Goal: Contribute content: Add original content to the website for others to see

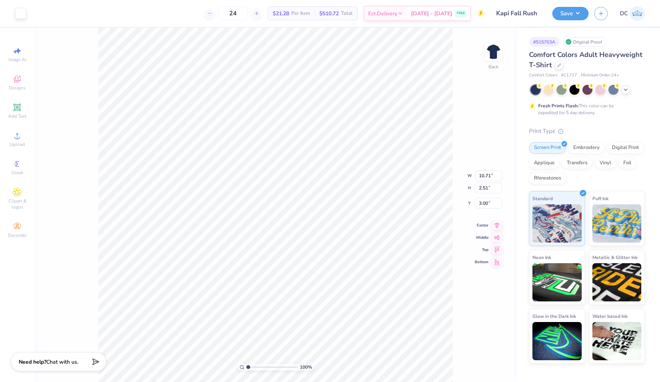
click at [76, 151] on div "100 % Back W 10.71 10.71 " H 2.51 2.51 " Y 3.00 3.00 " Center Middle Top Bottom" at bounding box center [275, 205] width 483 height 354
type input "3.43"
type input "11.50"
type input "4.66"
type input "5.12"
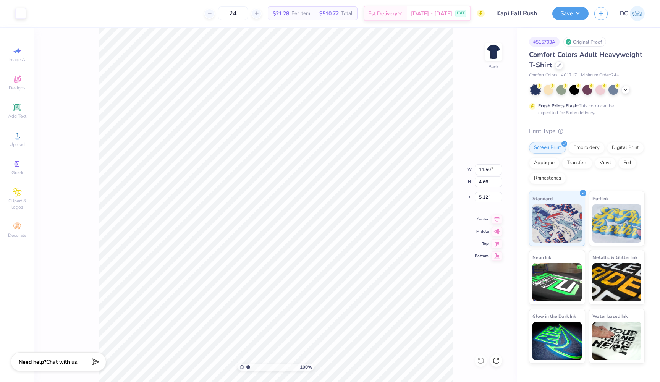
type input "10.71"
type input "2.51"
type input "3.00"
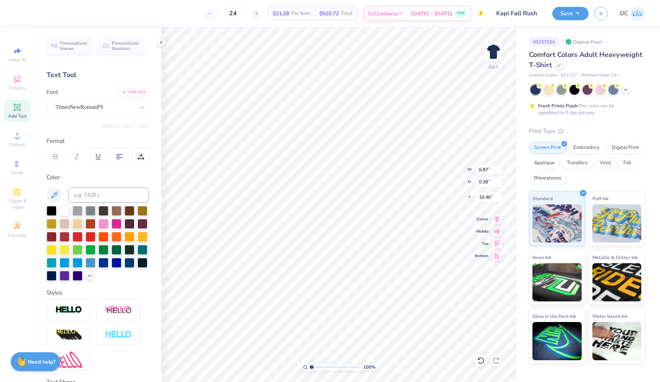
type input "4.73"
type textarea "Fall Rush 2025"
type input "4.51"
click at [80, 154] on div at bounding box center [77, 157] width 18 height 18
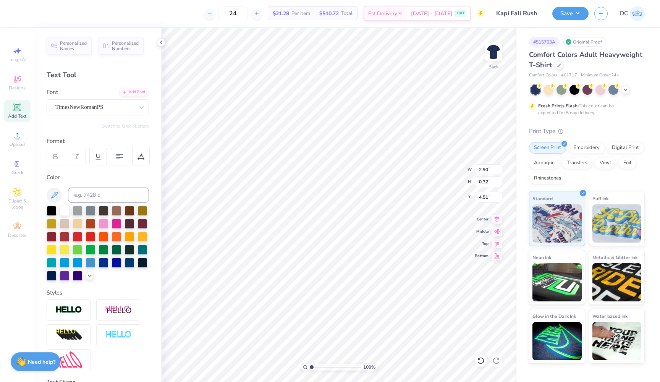
click at [75, 156] on icon at bounding box center [76, 156] width 7 height 7
click at [100, 111] on span "TimesNewRomanPS" at bounding box center [79, 107] width 48 height 9
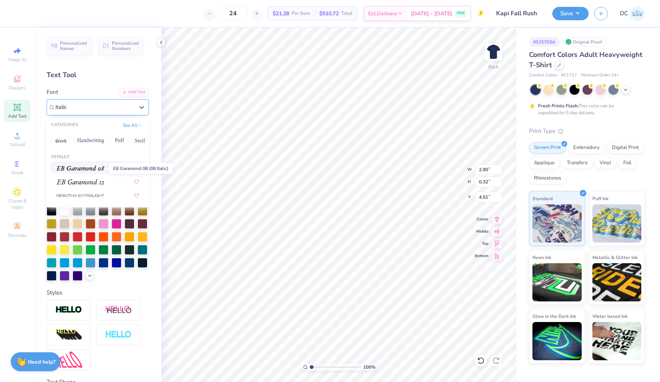
click at [100, 170] on img at bounding box center [81, 168] width 48 height 5
type input "italic"
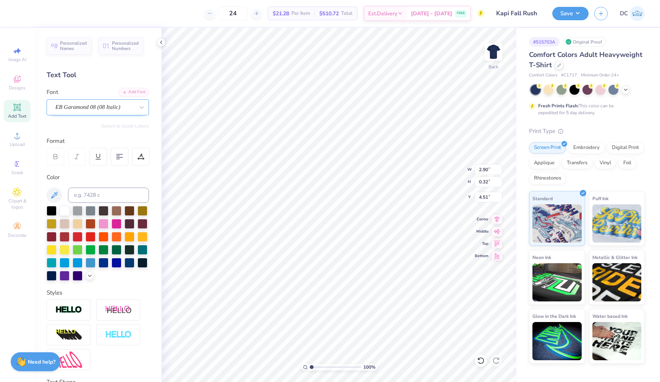
type input "2.53"
type input "0.39"
type input "4.47"
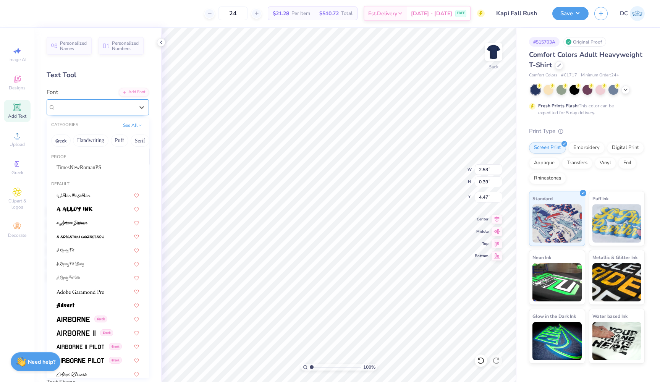
click at [122, 106] on div "EB Garamond 08 (08 Italic)" at bounding box center [95, 107] width 80 height 12
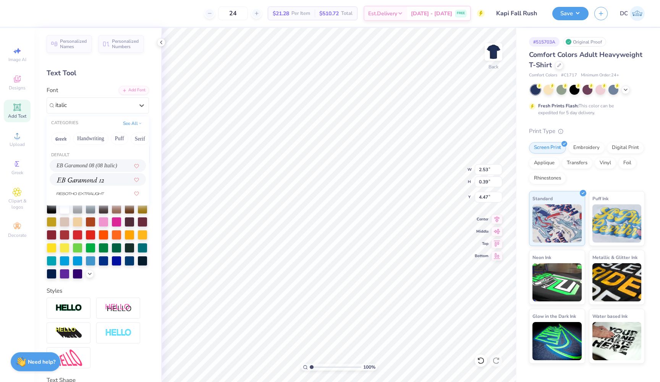
scroll to position [0, 0]
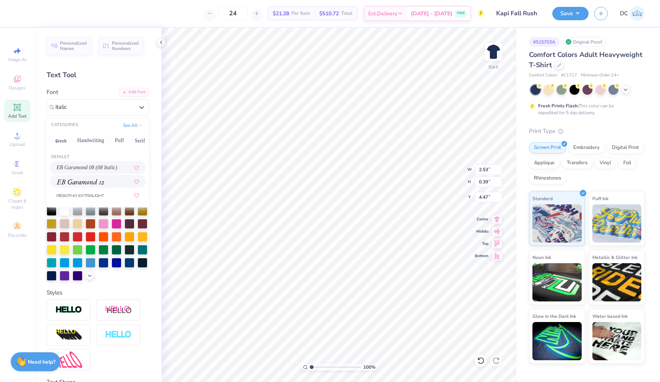
click at [110, 180] on div at bounding box center [98, 181] width 83 height 8
type input "italic"
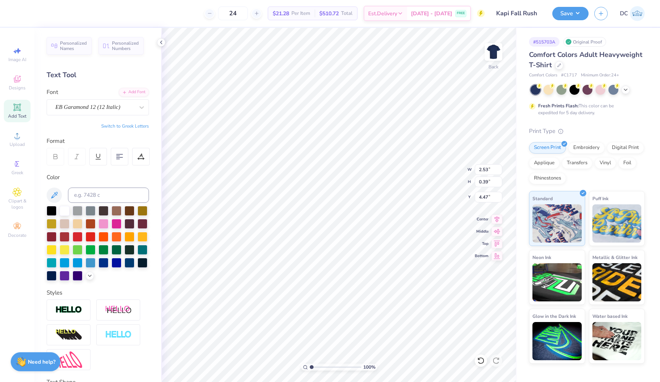
type input "2.51"
type input "0.41"
type input "4.46"
click at [159, 42] on icon at bounding box center [161, 42] width 6 height 6
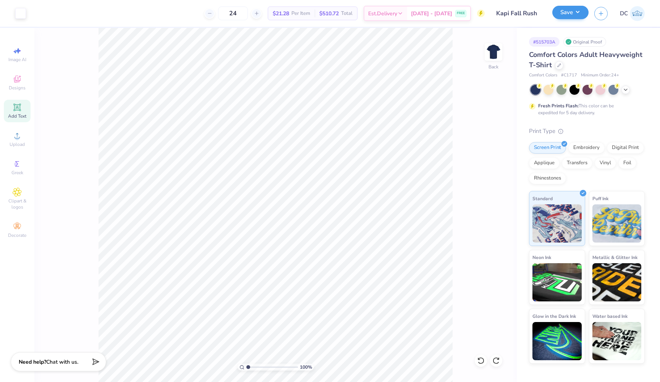
click at [566, 14] on button "Save" at bounding box center [571, 12] width 36 height 13
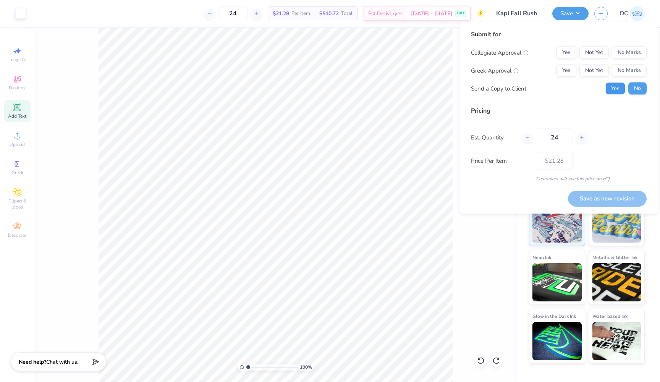
click at [613, 91] on button "Yes" at bounding box center [616, 89] width 20 height 12
click at [623, 51] on button "No Marks" at bounding box center [629, 53] width 35 height 12
click at [568, 70] on button "Yes" at bounding box center [567, 71] width 20 height 12
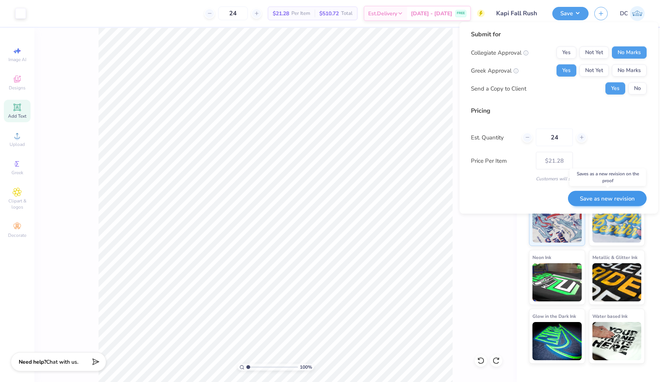
click at [597, 201] on button "Save as new revision" at bounding box center [607, 199] width 79 height 16
type input "– –"
